Goal: Information Seeking & Learning: Learn about a topic

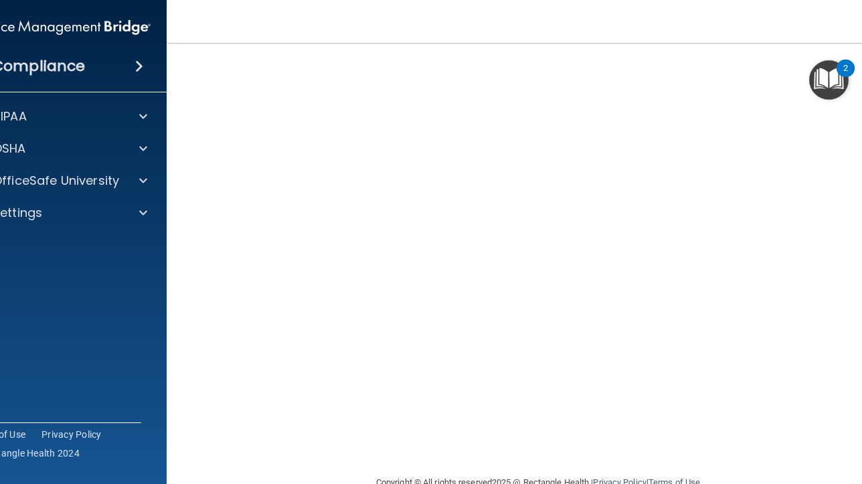
scroll to position [89, 0]
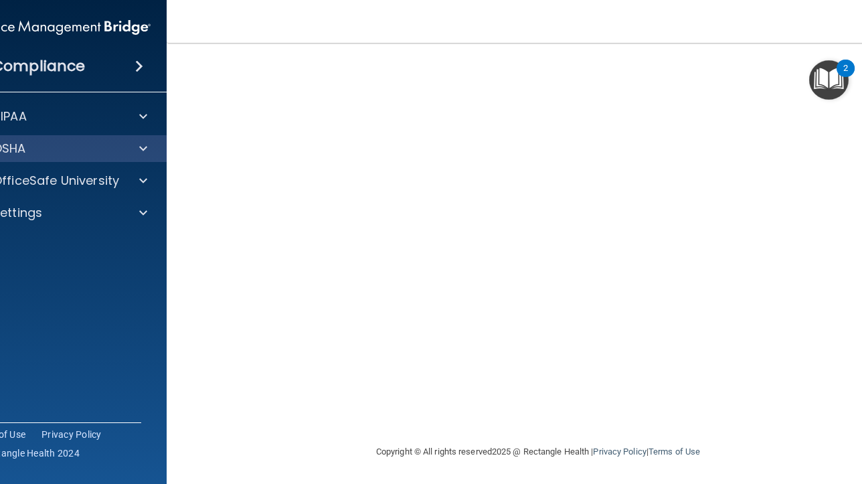
click at [119, 158] on div "OSHA" at bounding box center [59, 148] width 215 height 27
click at [145, 156] on span at bounding box center [143, 149] width 8 height 16
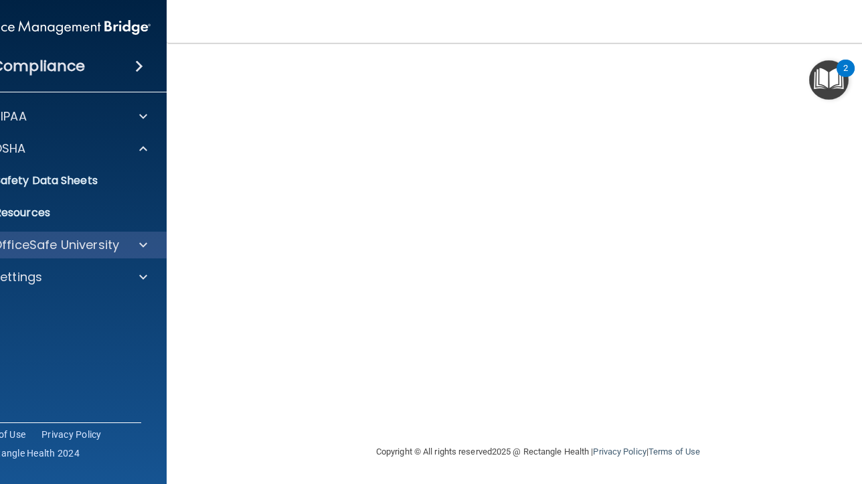
click at [141, 258] on div "OfficeSafe University" at bounding box center [59, 245] width 215 height 27
click at [125, 245] on div at bounding box center [141, 245] width 33 height 16
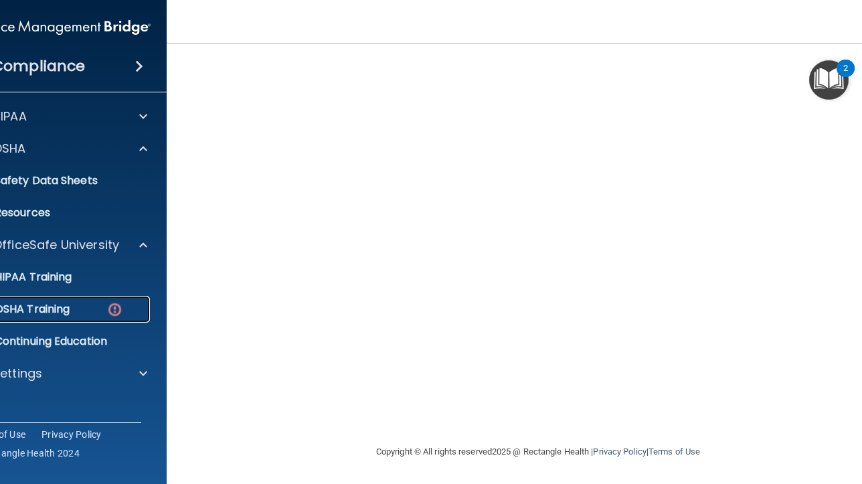
click at [119, 311] on img at bounding box center [114, 309] width 17 height 17
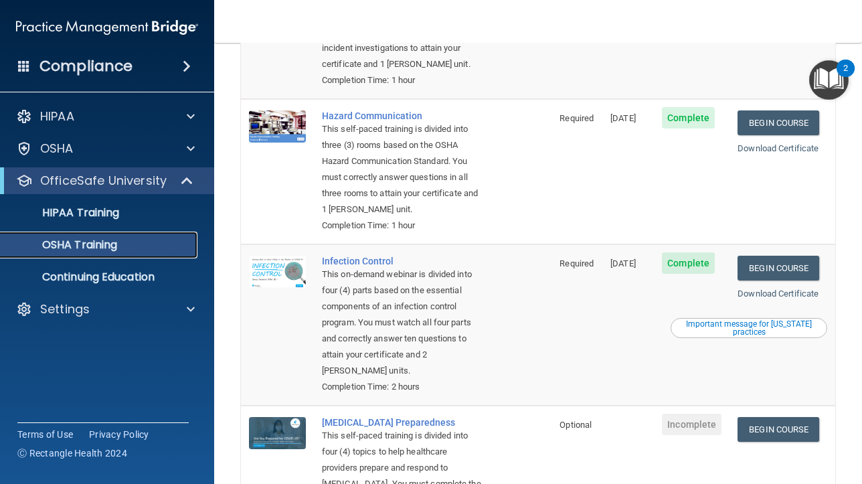
scroll to position [333, 0]
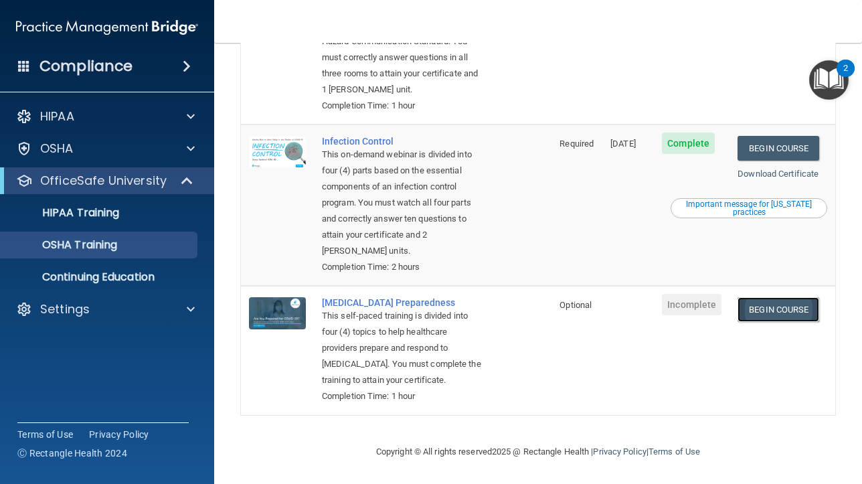
click at [798, 310] on link "Begin Course" at bounding box center [779, 309] width 82 height 25
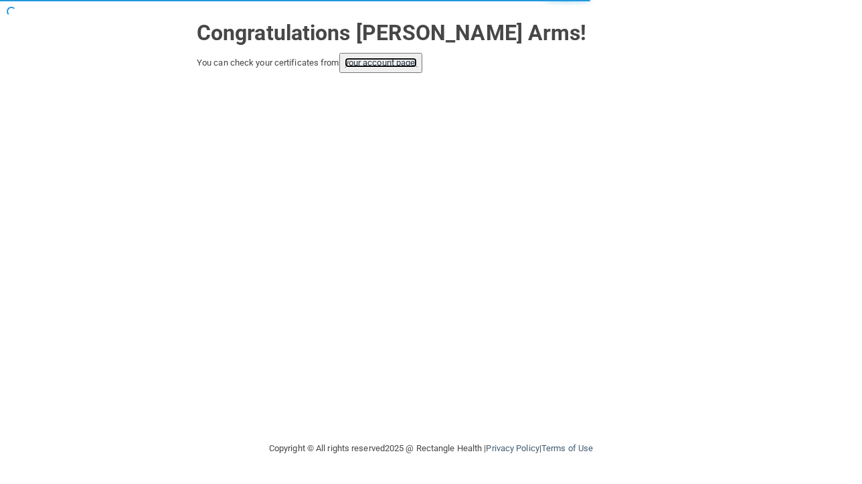
click at [379, 60] on link "your account page!" at bounding box center [381, 63] width 73 height 10
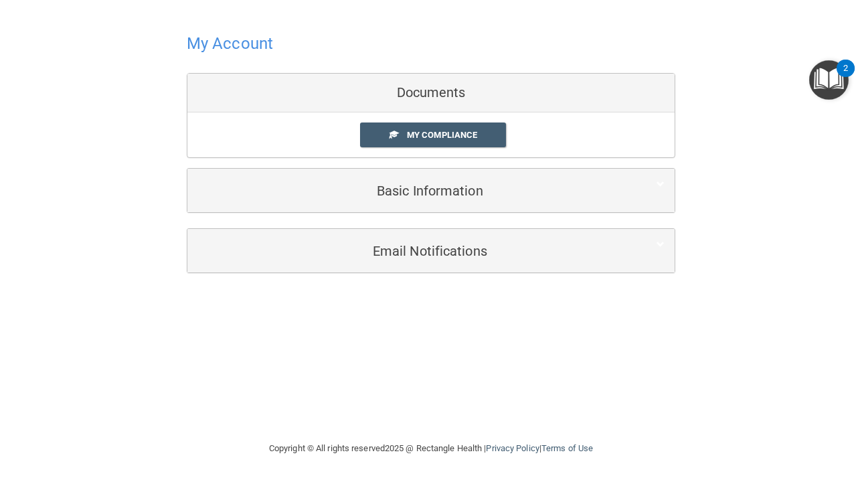
click at [256, 40] on h4 "My Account" at bounding box center [230, 43] width 86 height 17
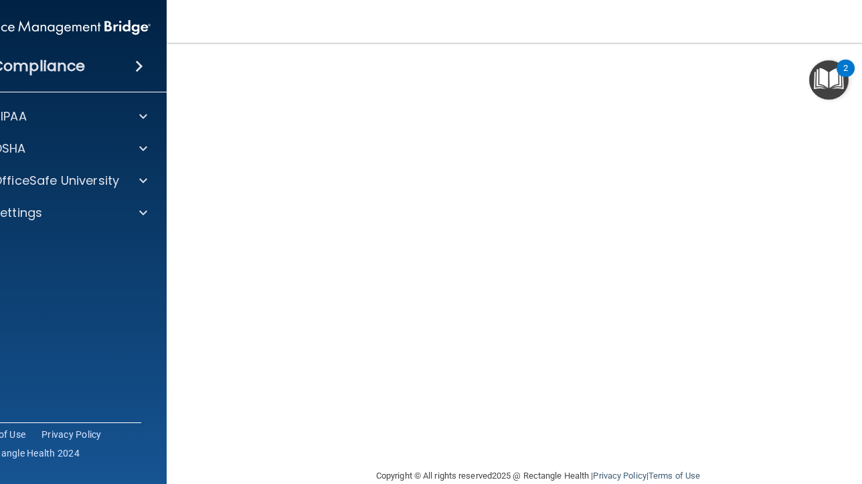
scroll to position [59, 0]
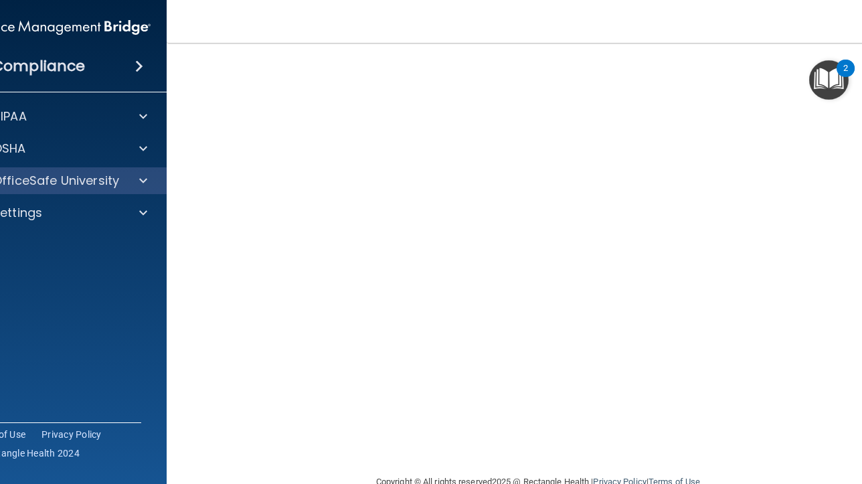
click at [85, 190] on div "OfficeSafe University" at bounding box center [59, 180] width 215 height 27
click at [161, 173] on div "OfficeSafe University" at bounding box center [59, 180] width 215 height 27
click at [146, 177] on span at bounding box center [143, 181] width 8 height 16
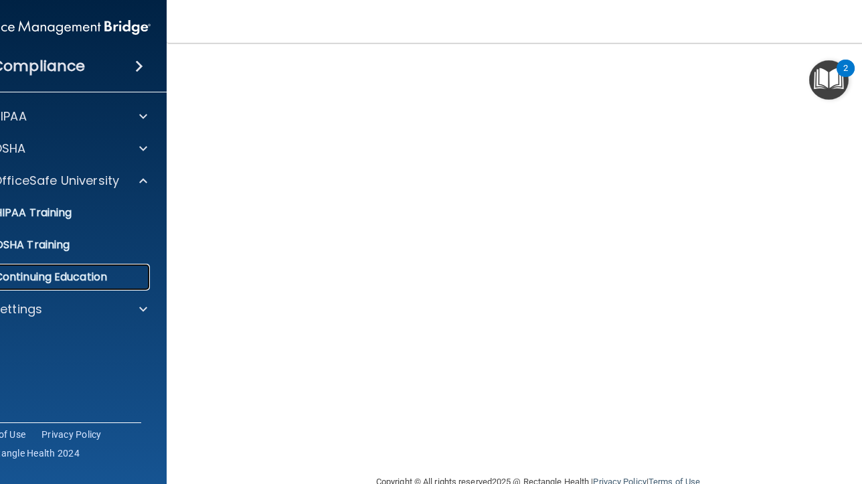
click at [94, 264] on link "Continuing Education" at bounding box center [44, 277] width 211 height 27
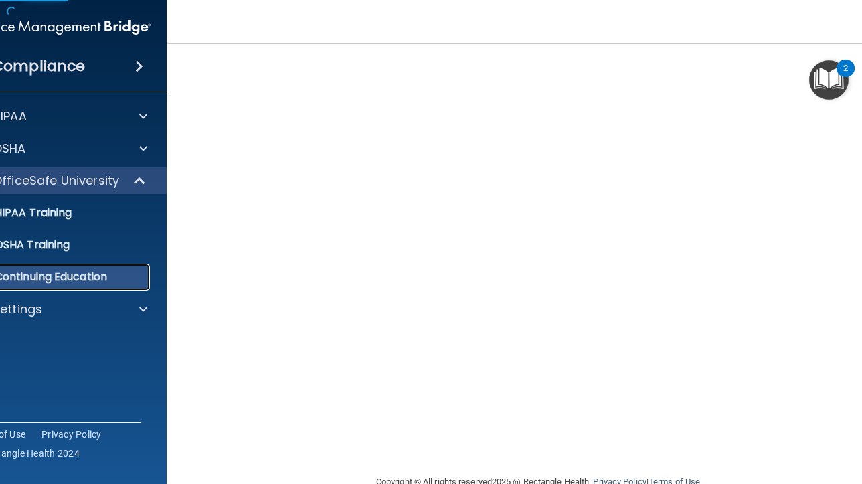
scroll to position [122, 0]
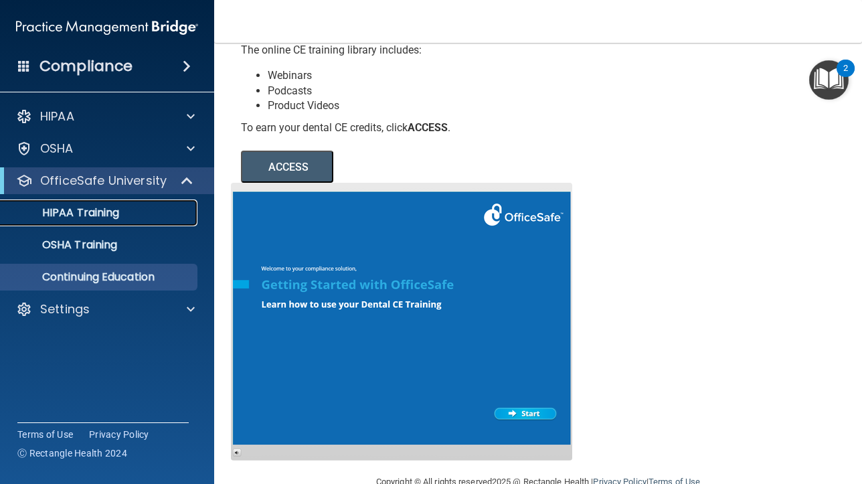
click at [132, 221] on link "HIPAA Training" at bounding box center [92, 213] width 211 height 27
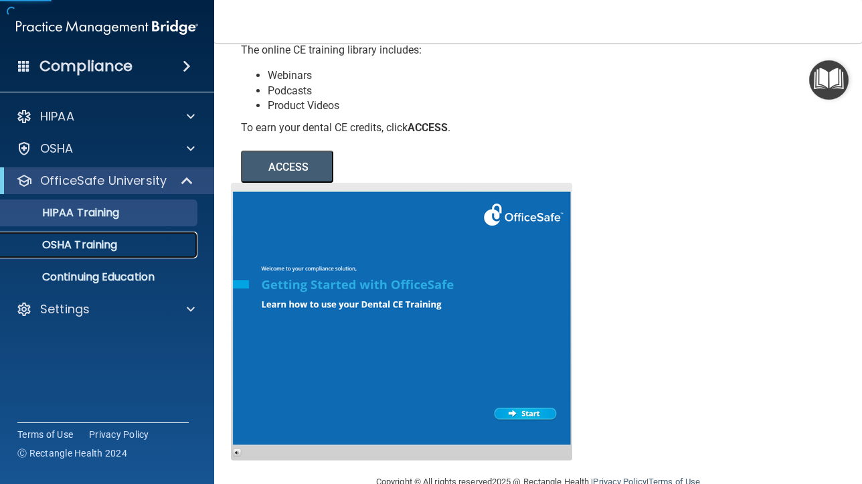
click at [129, 258] on link "OSHA Training" at bounding box center [92, 245] width 211 height 27
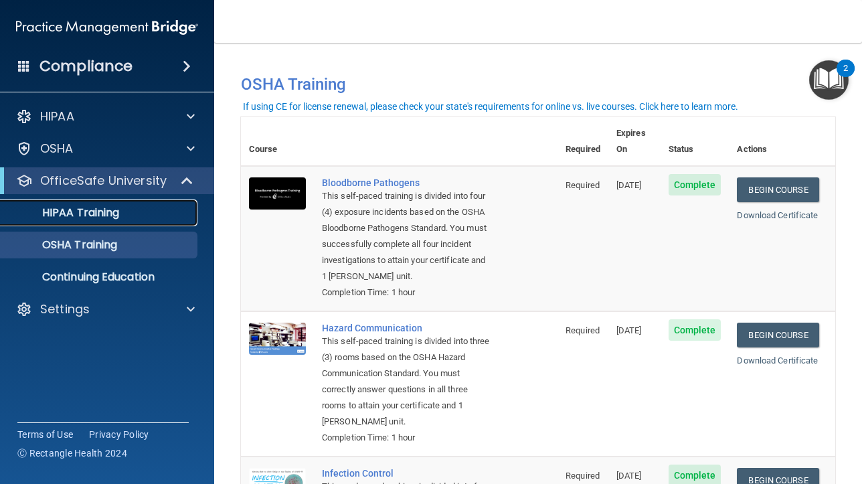
click at [124, 210] on div "HIPAA Training" at bounding box center [100, 212] width 183 height 13
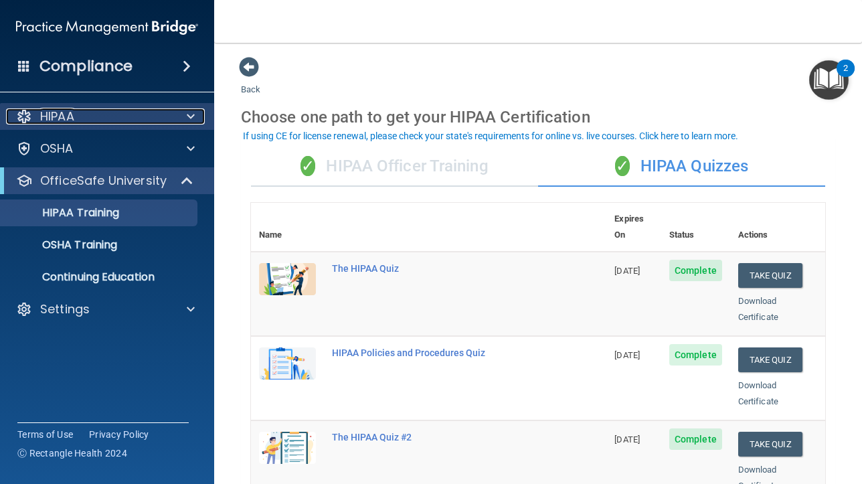
click at [89, 111] on div "HIPAA" at bounding box center [89, 116] width 166 height 16
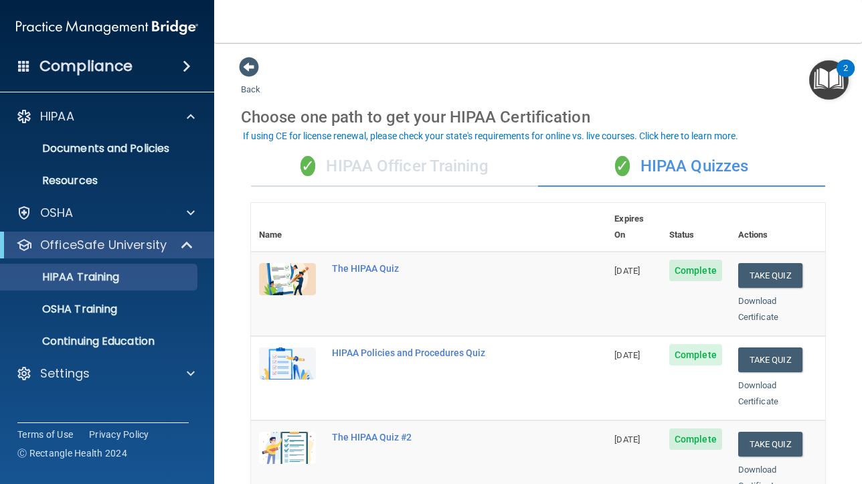
click at [81, 197] on div "HIPAA Documents and Policies Report an Incident Business Associates Emergency P…" at bounding box center [107, 248] width 215 height 300
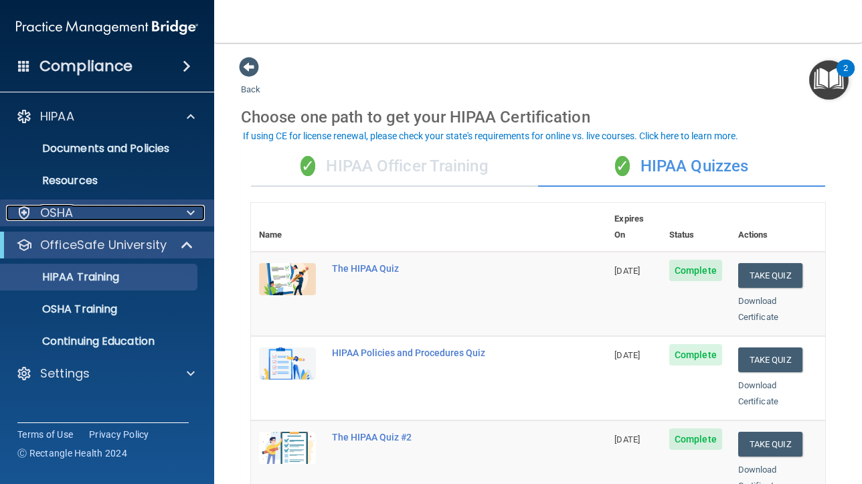
click at [80, 210] on div "OSHA" at bounding box center [89, 213] width 166 height 16
